Goal: Task Accomplishment & Management: Manage account settings

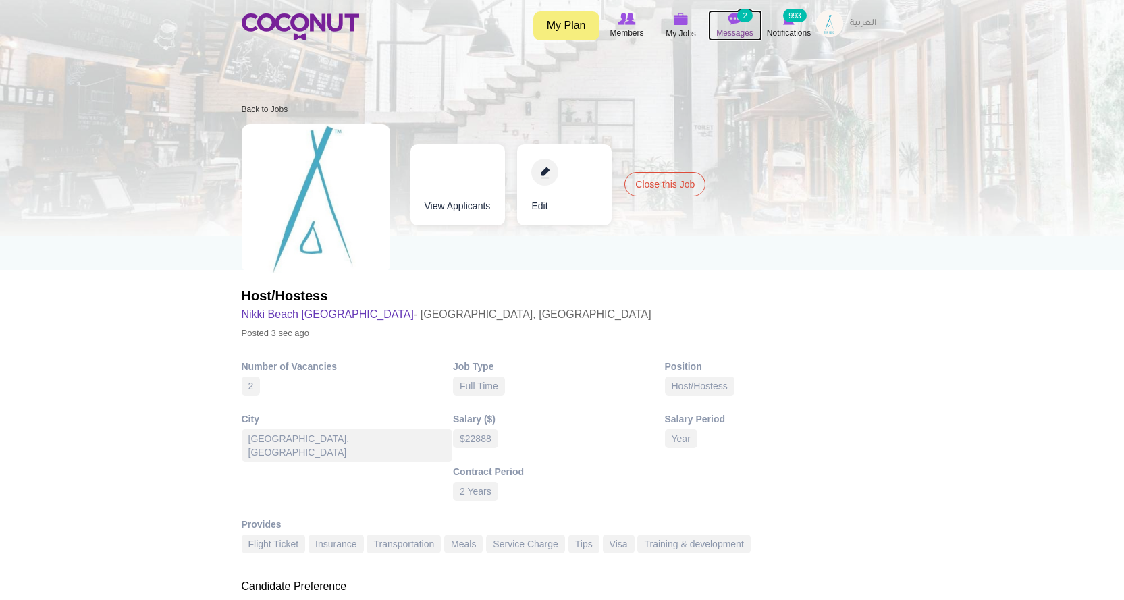
click at [741, 28] on span "Messages" at bounding box center [734, 33] width 37 height 14
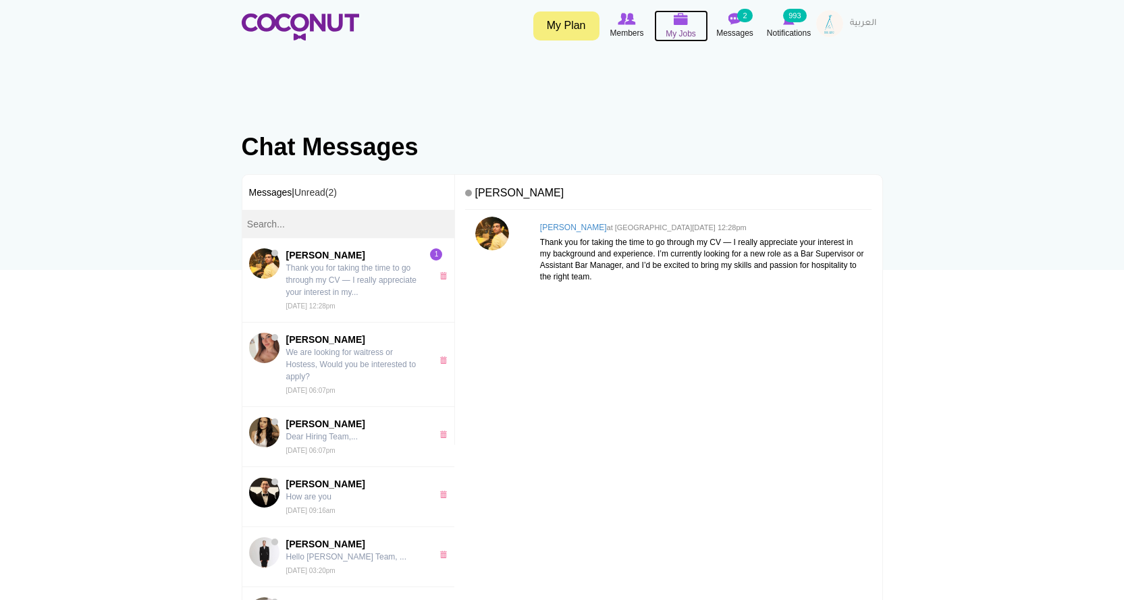
click at [694, 33] on span "My Jobs" at bounding box center [681, 34] width 30 height 14
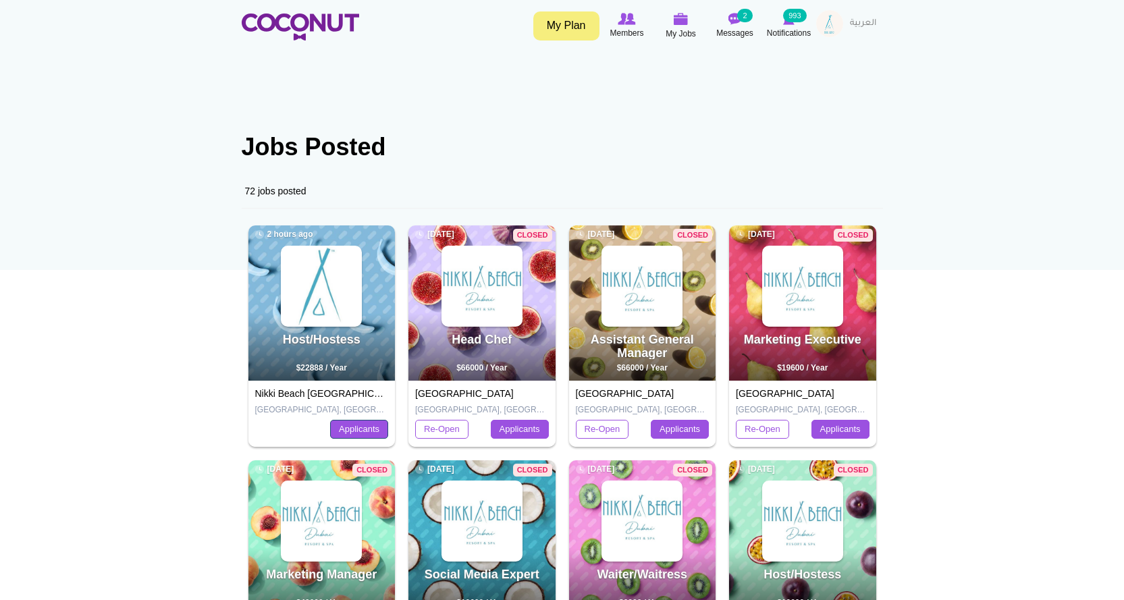
click at [365, 433] on link "Applicants" at bounding box center [359, 429] width 58 height 19
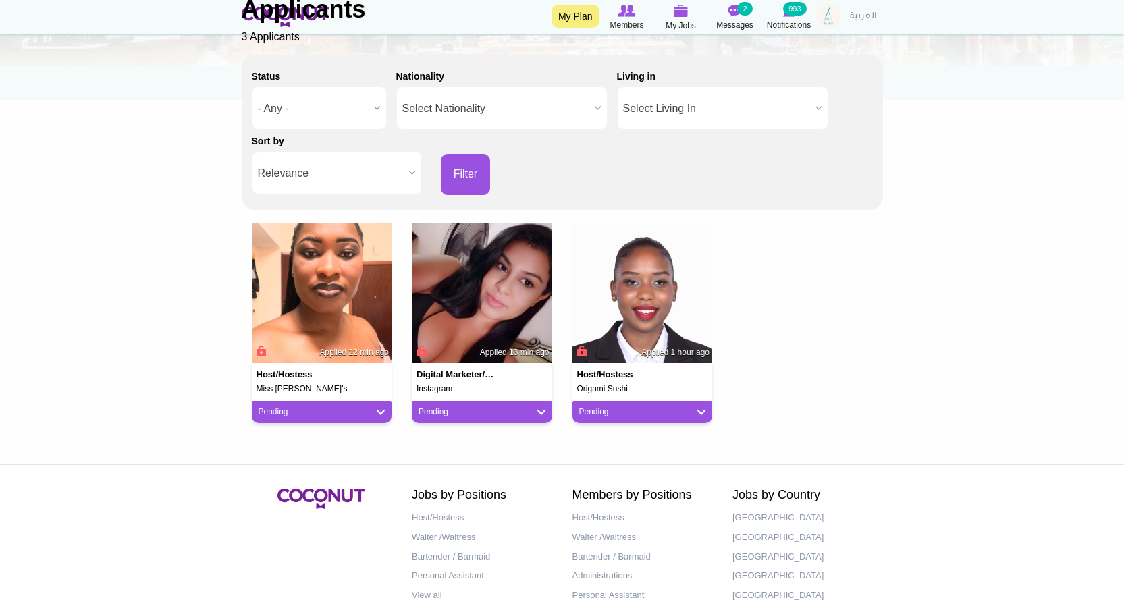
scroll to position [203, 0]
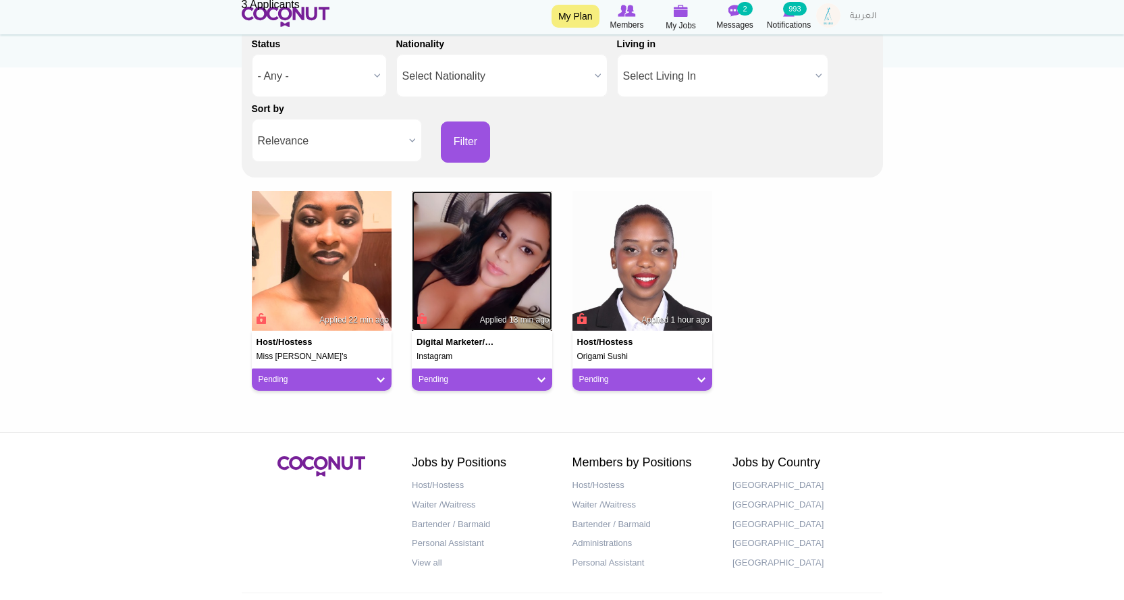
click at [485, 287] on img at bounding box center [482, 261] width 140 height 140
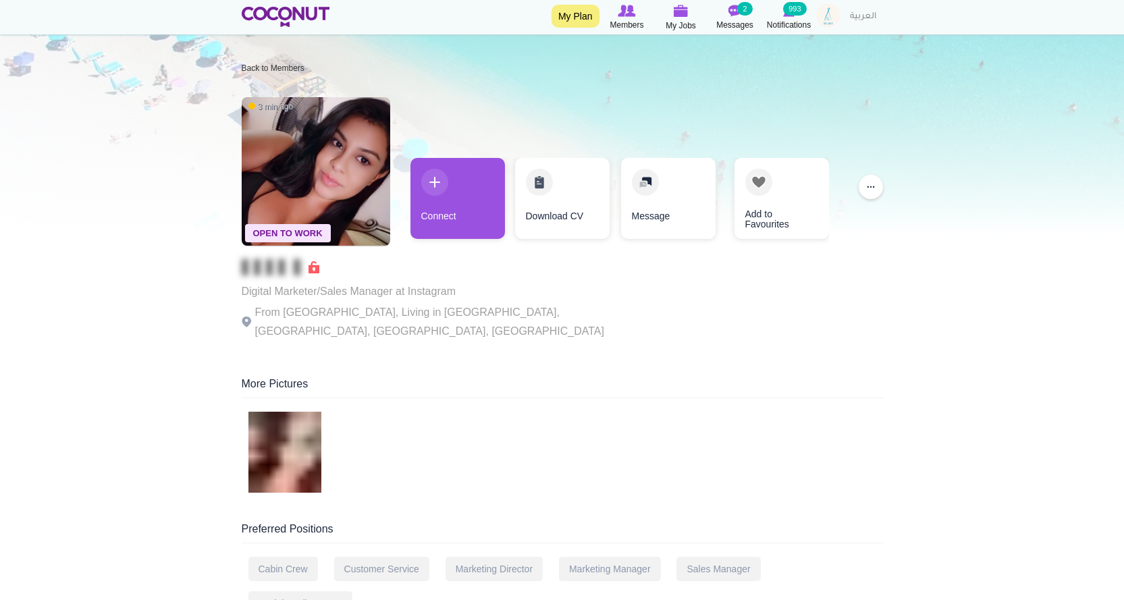
scroll to position [525, 0]
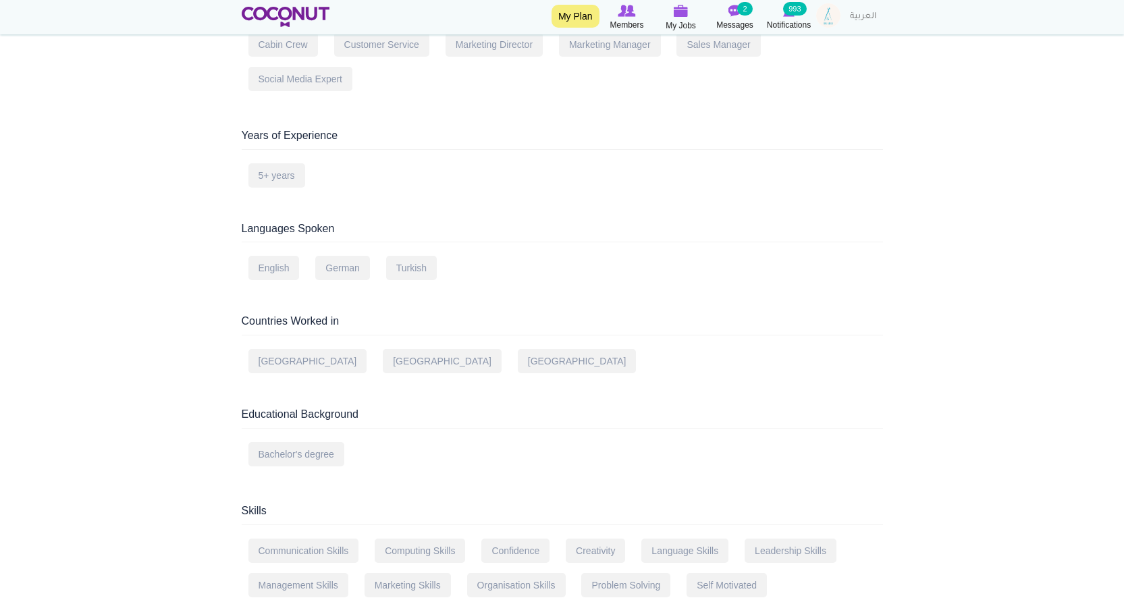
click at [837, 22] on img at bounding box center [828, 15] width 24 height 24
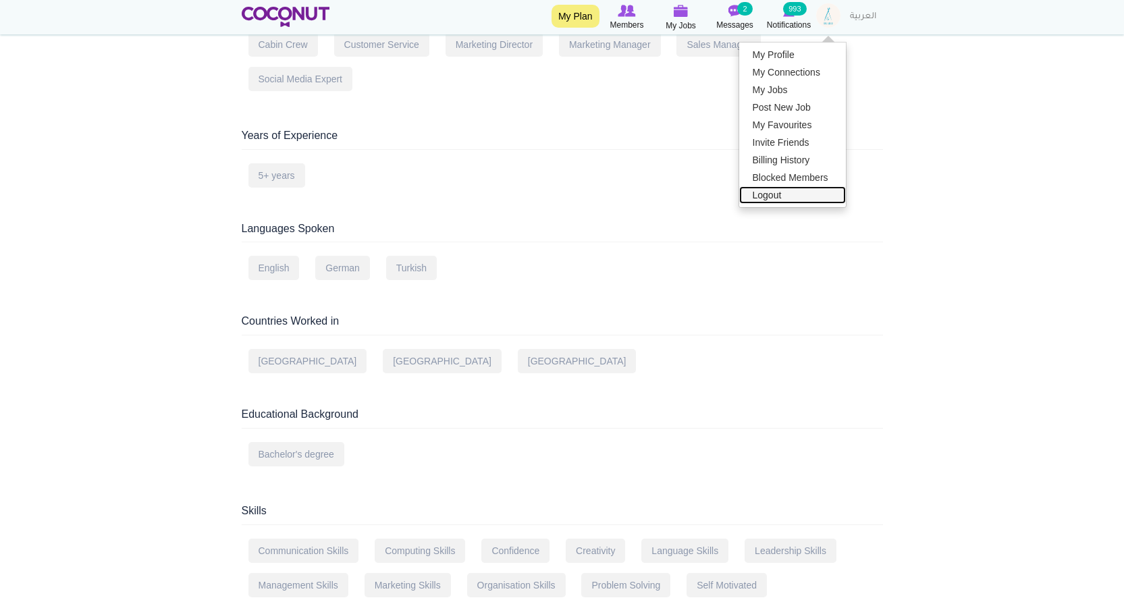
click at [800, 191] on link "Logout" at bounding box center [792, 195] width 107 height 18
